Goal: Navigation & Orientation: Go to known website

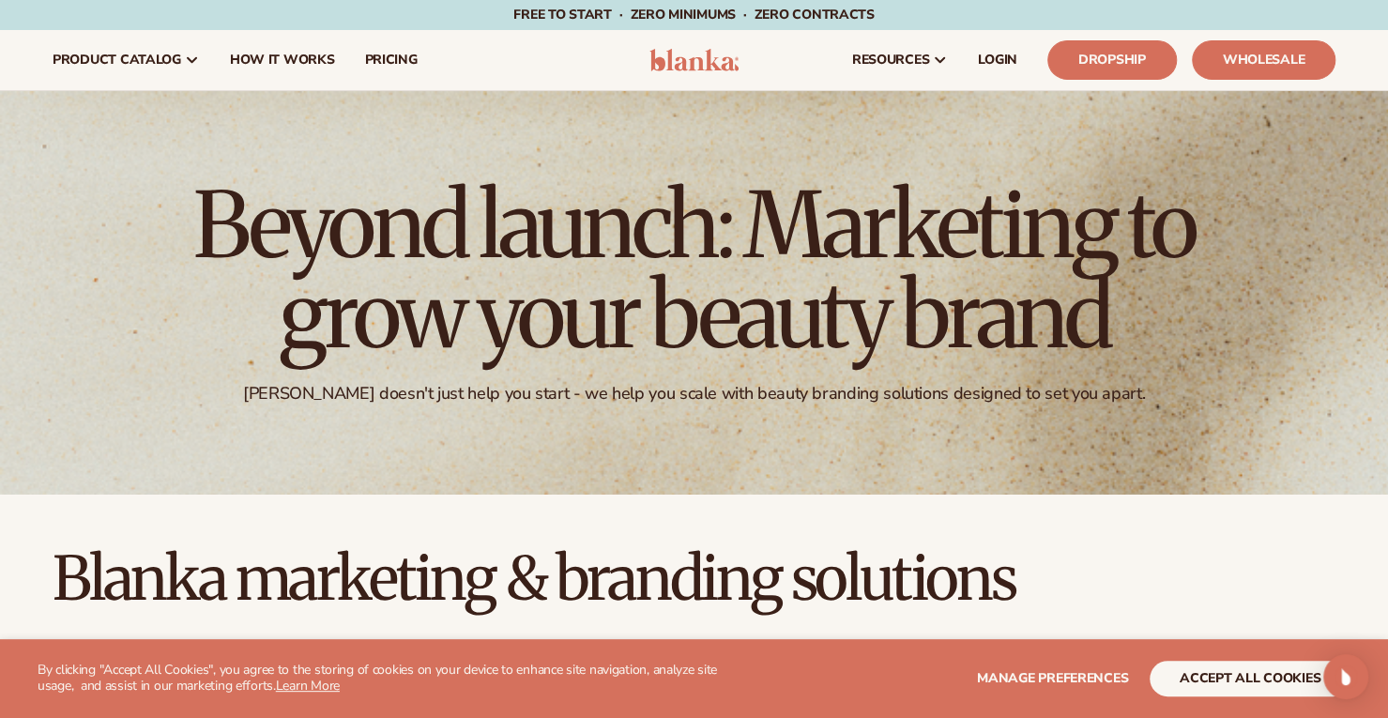
click at [704, 67] on img at bounding box center [693, 60] width 89 height 23
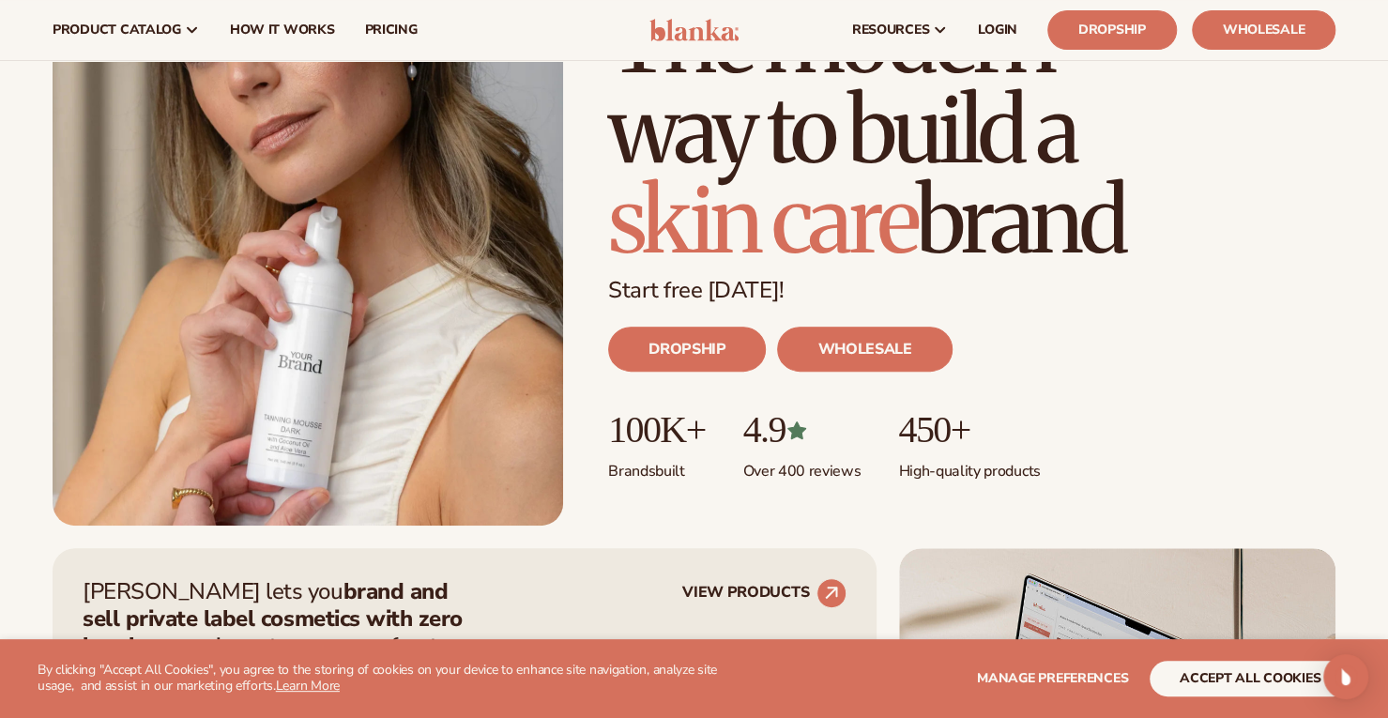
scroll to position [232, 0]
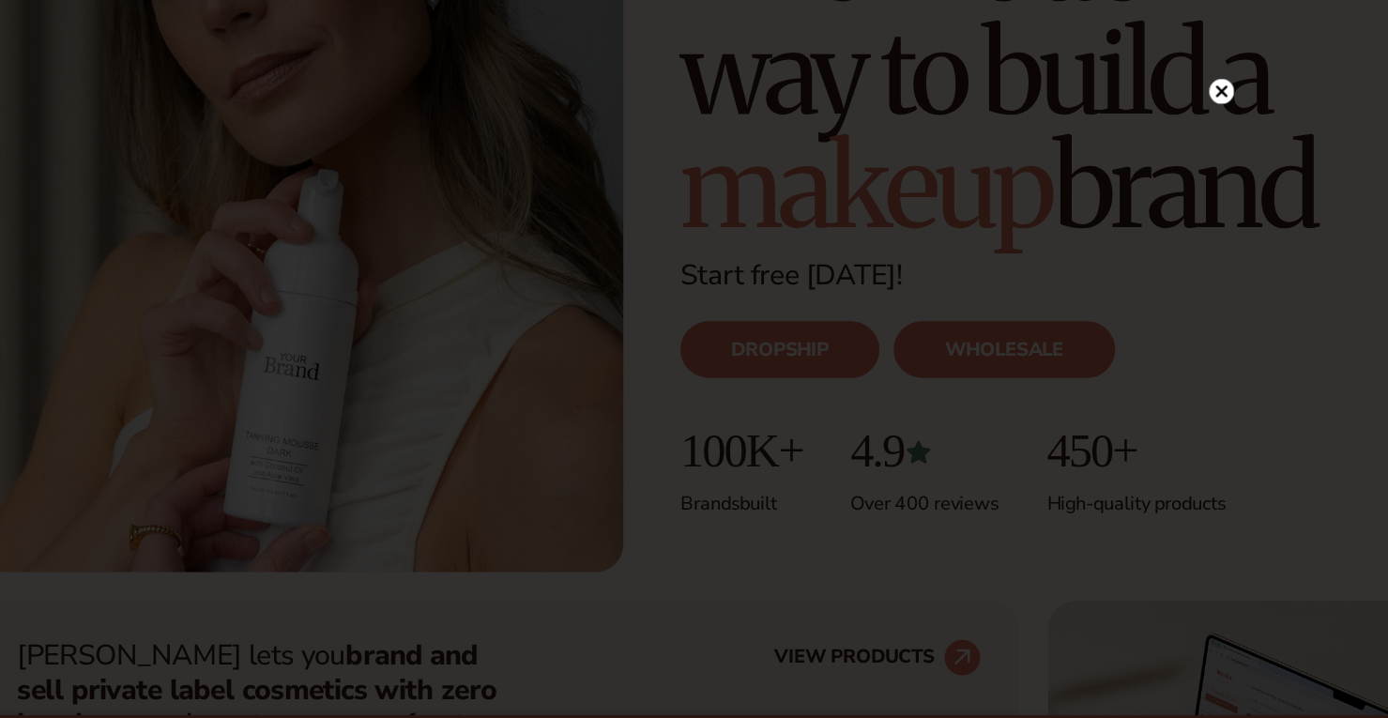
click at [1031, 142] on icon at bounding box center [1035, 145] width 9 height 9
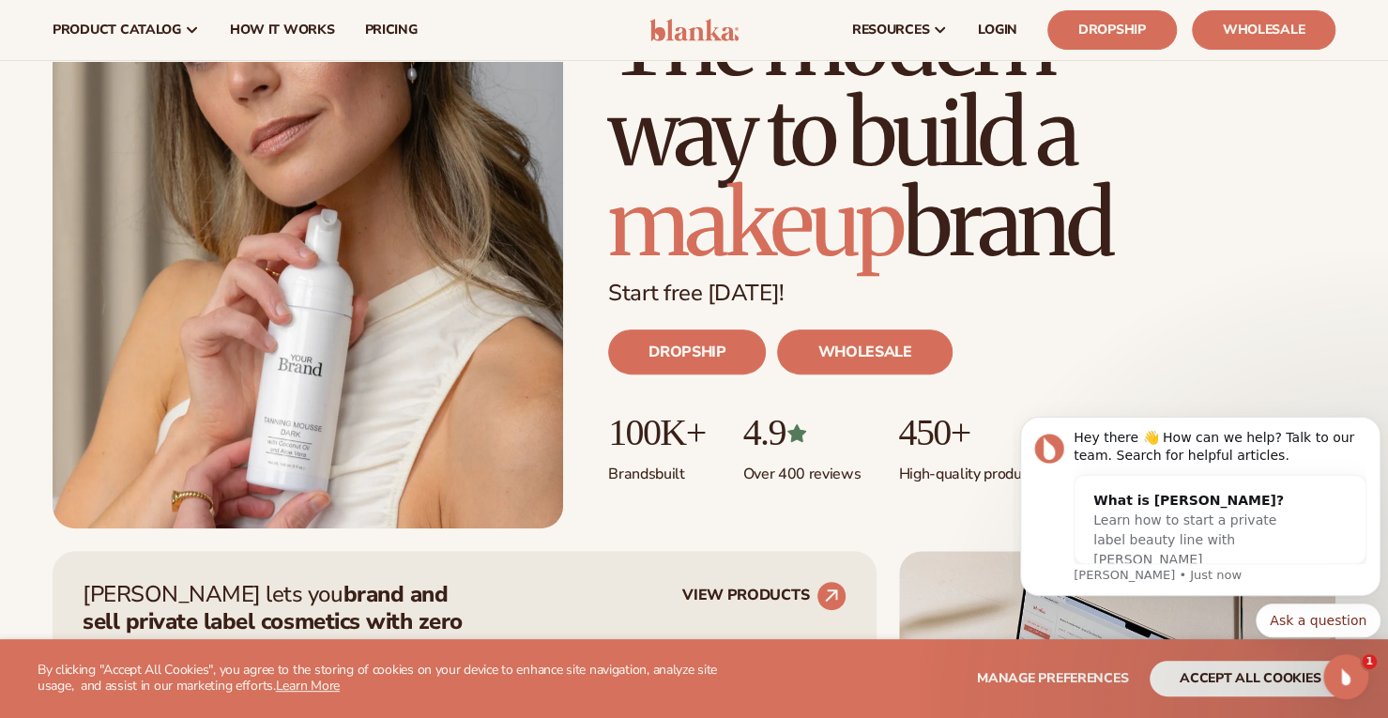
scroll to position [0, 0]
